Goal: Information Seeking & Learning: Learn about a topic

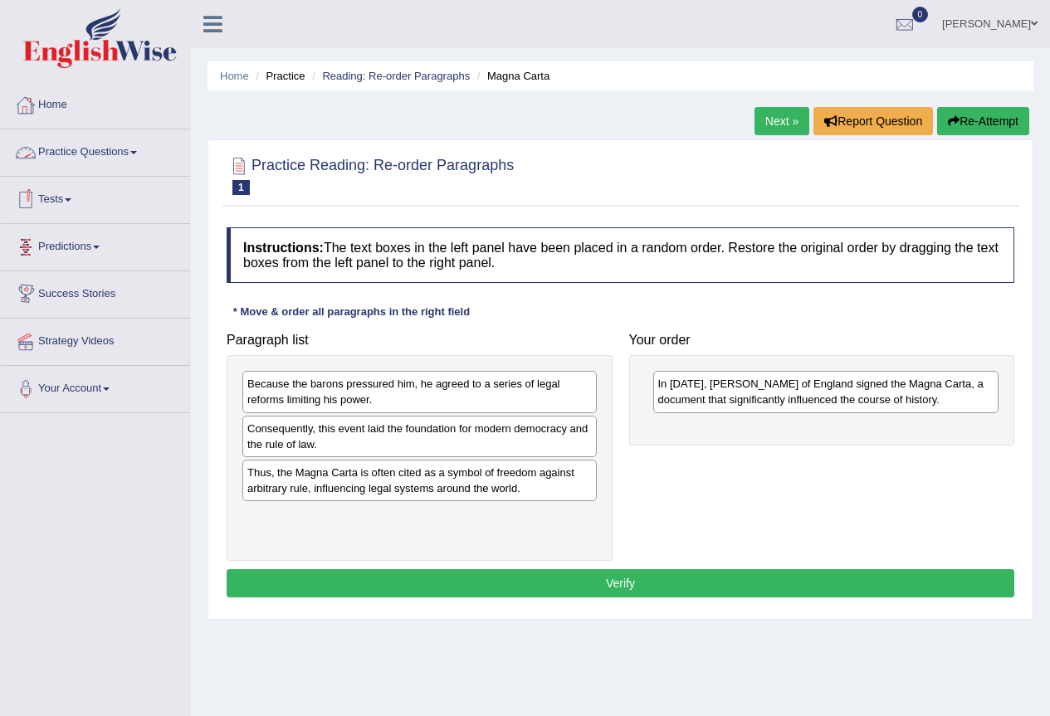
click at [133, 153] on link "Practice Questions" at bounding box center [95, 149] width 189 height 41
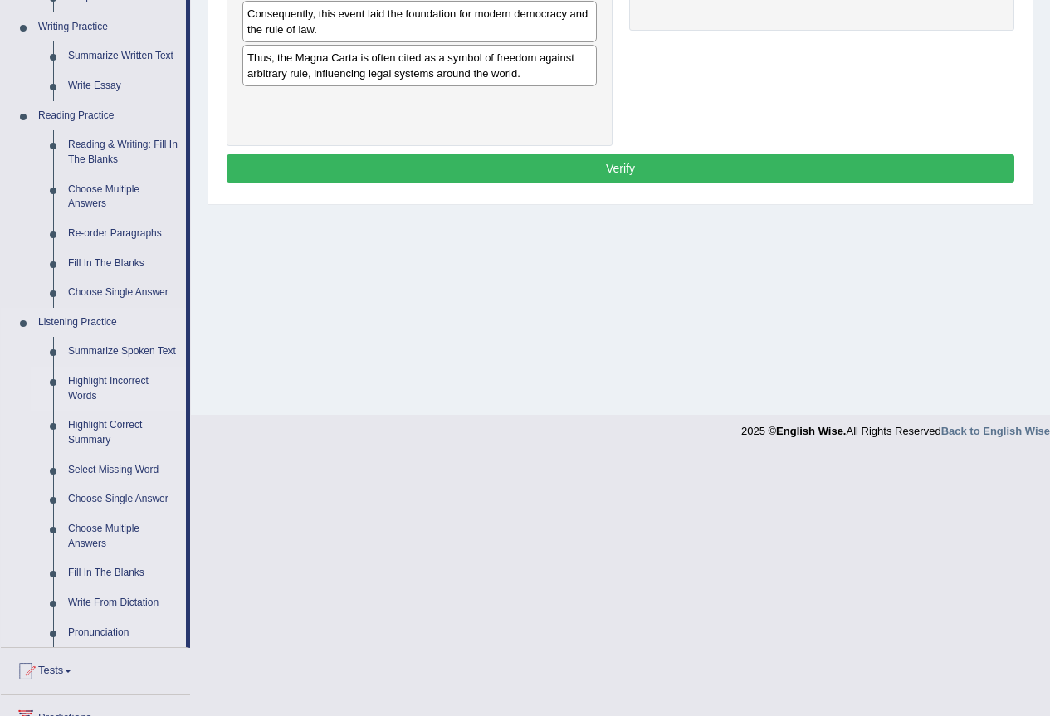
scroll to position [332, 0]
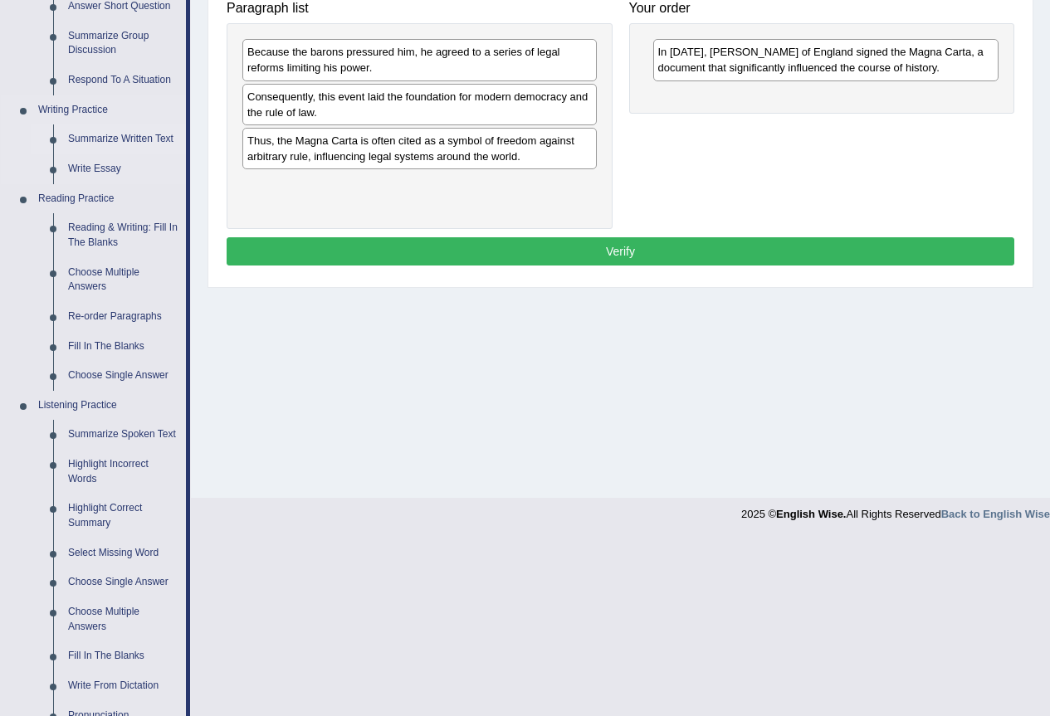
click at [125, 134] on link "Summarize Written Text" at bounding box center [123, 139] width 125 height 30
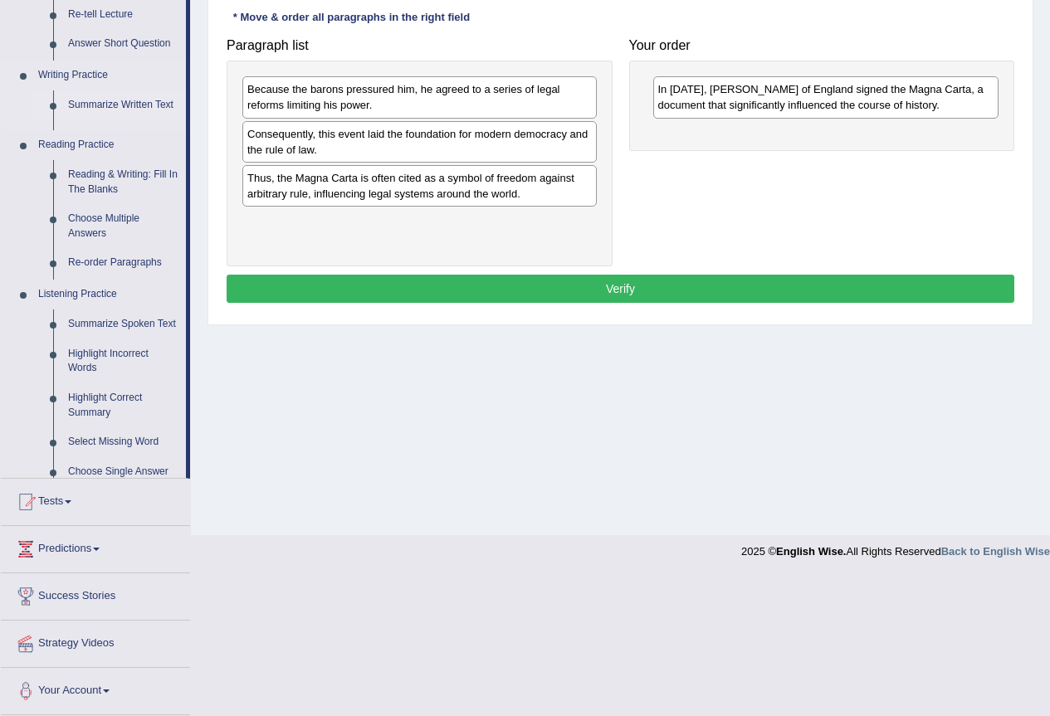
scroll to position [155, 0]
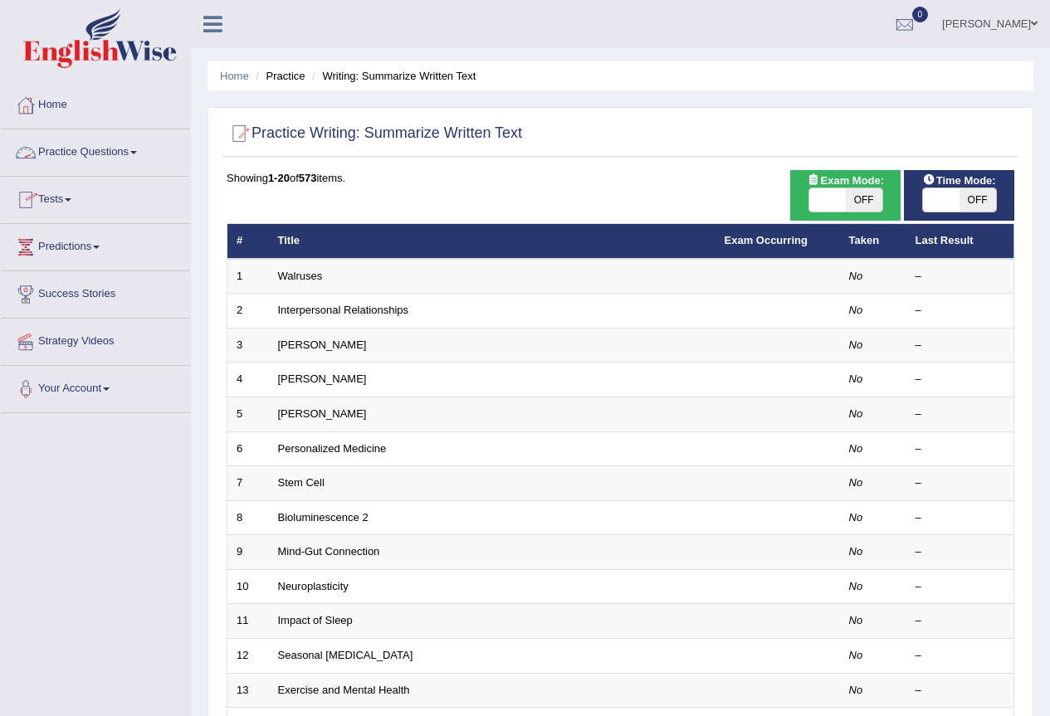
click at [128, 155] on link "Practice Questions" at bounding box center [95, 149] width 189 height 41
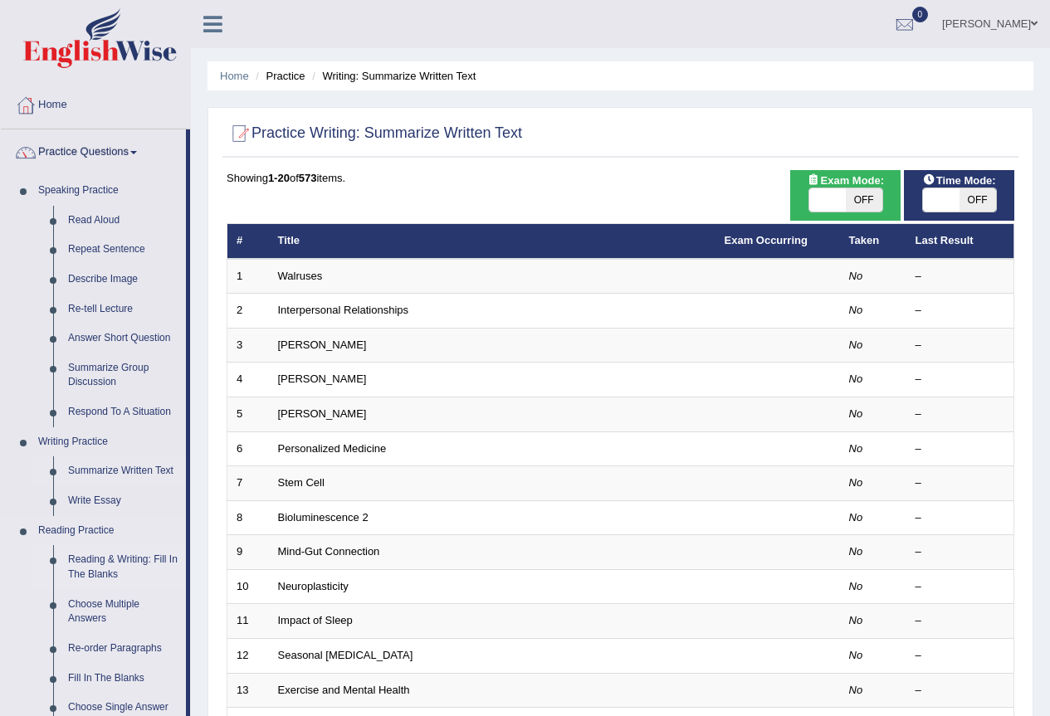
scroll to position [83, 0]
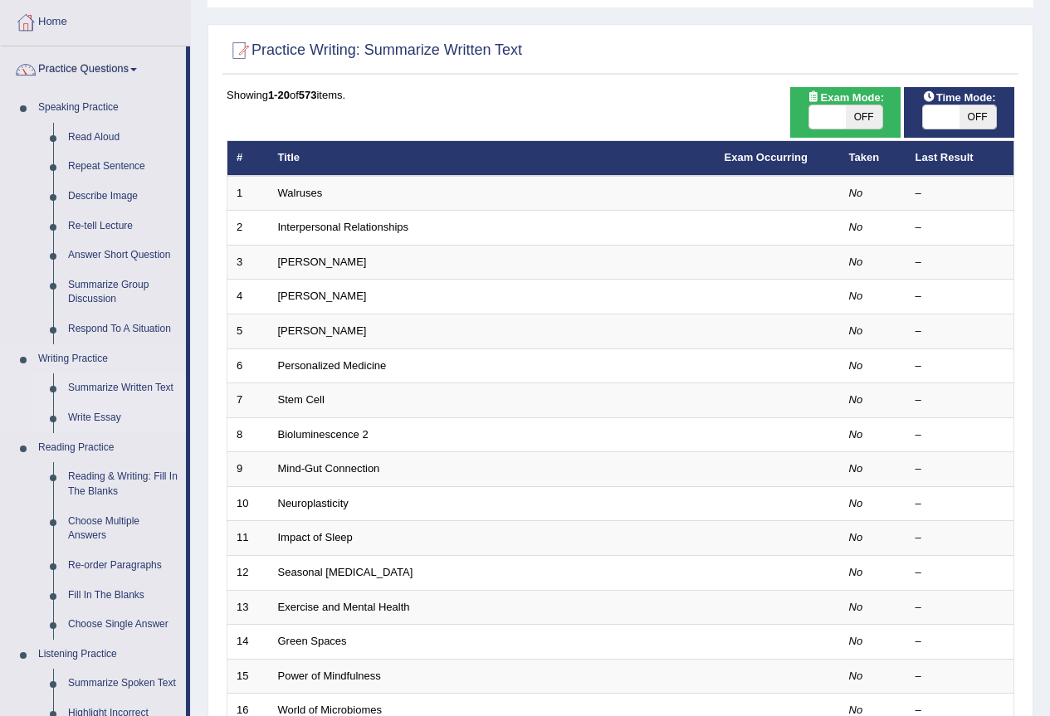
click at [110, 413] on link "Write Essay" at bounding box center [123, 418] width 125 height 30
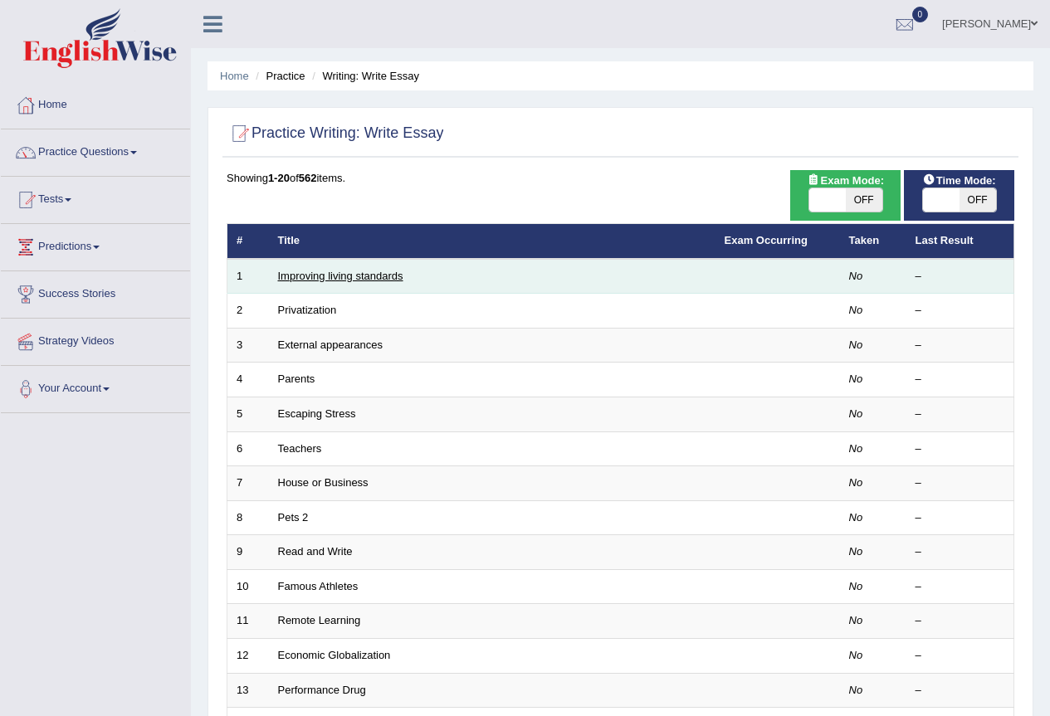
click at [393, 273] on link "Improving living standards" at bounding box center [340, 276] width 125 height 12
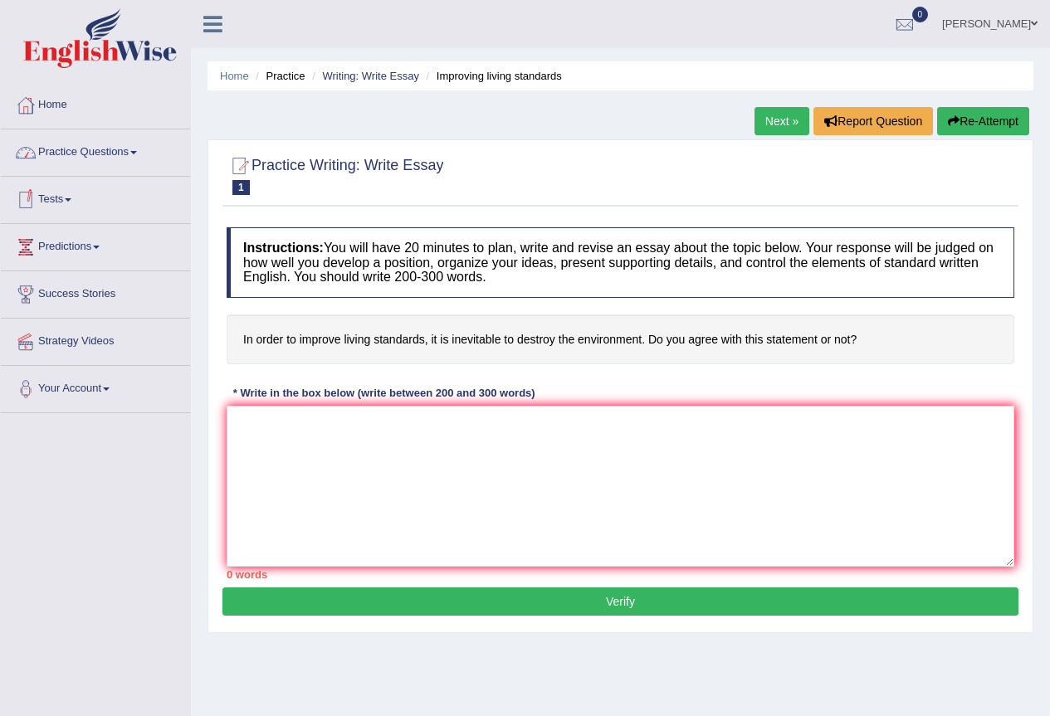
click at [135, 154] on link "Practice Questions" at bounding box center [95, 149] width 189 height 41
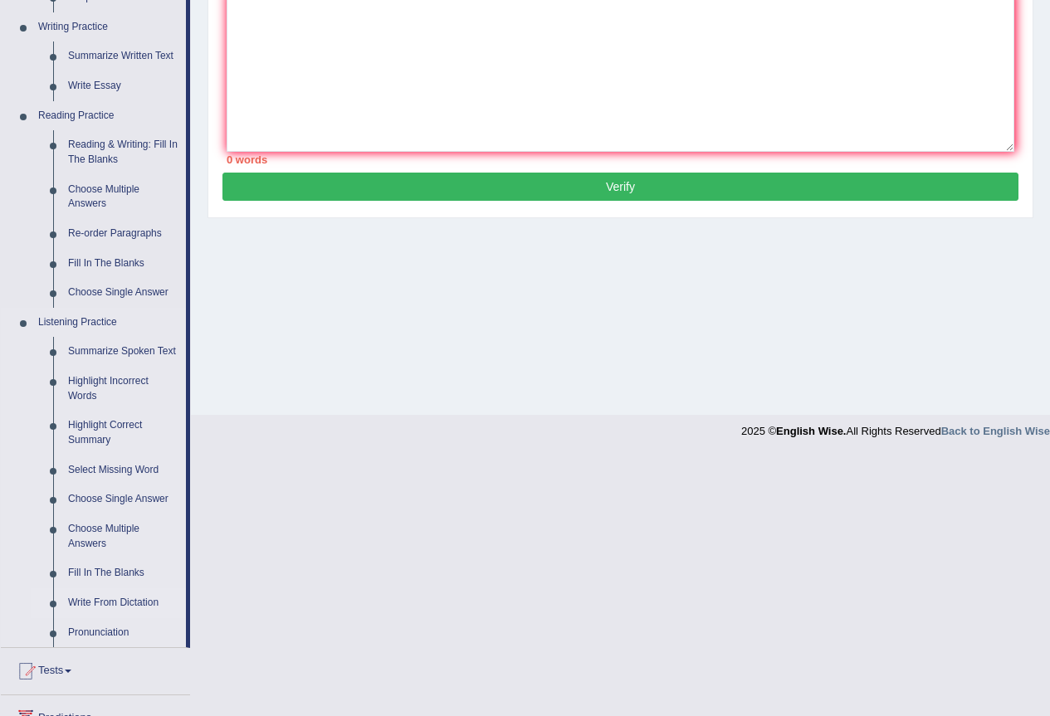
scroll to position [249, 0]
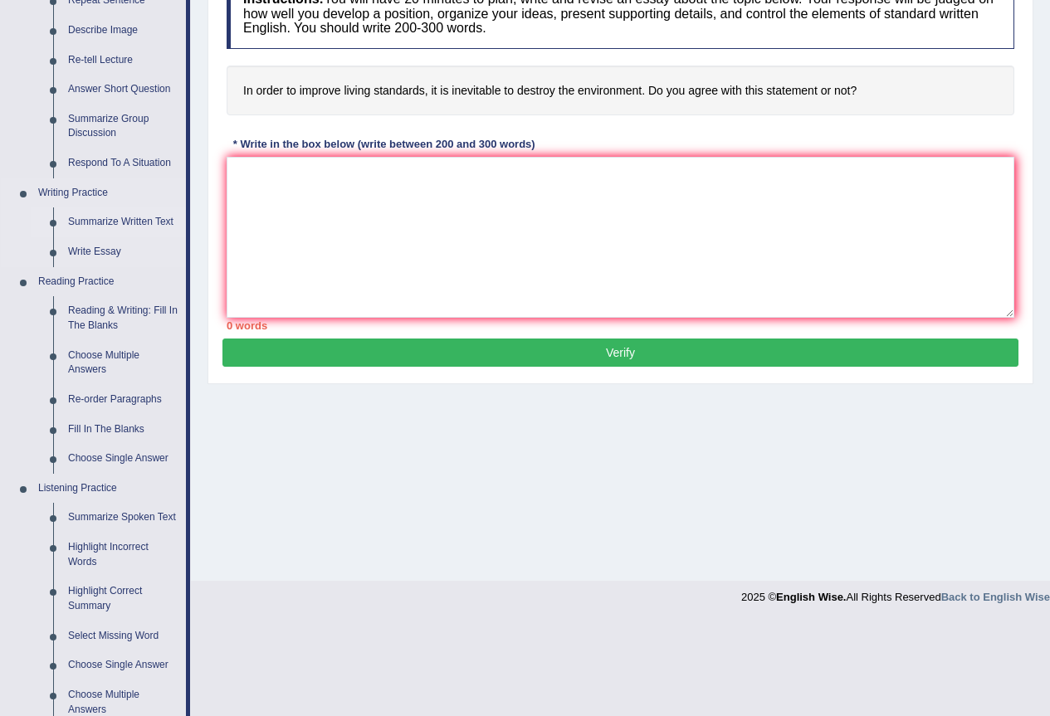
click at [119, 212] on link "Summarize Written Text" at bounding box center [123, 222] width 125 height 30
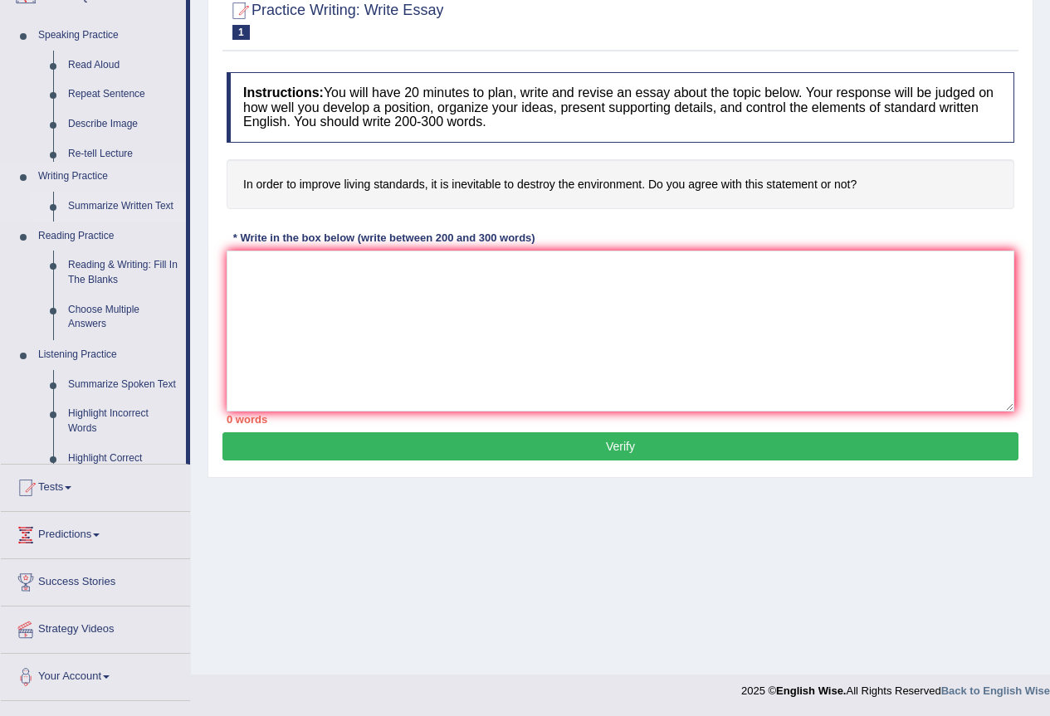
scroll to position [155, 0]
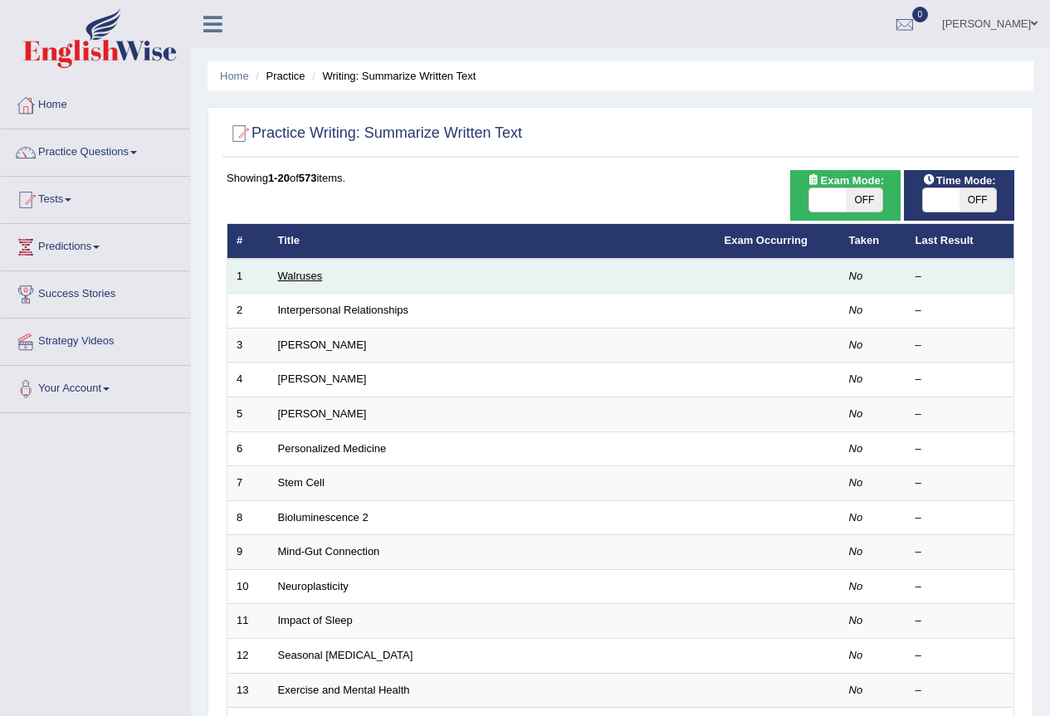
click at [301, 276] on link "Walruses" at bounding box center [300, 276] width 45 height 12
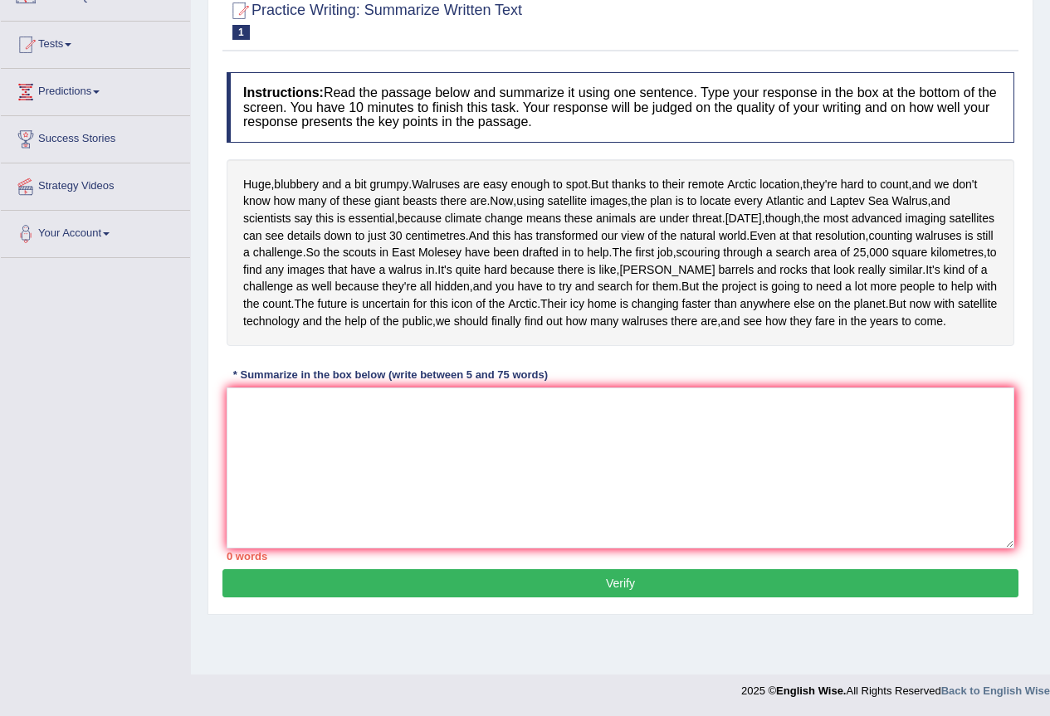
scroll to position [193, 0]
